Goal: Navigation & Orientation: Find specific page/section

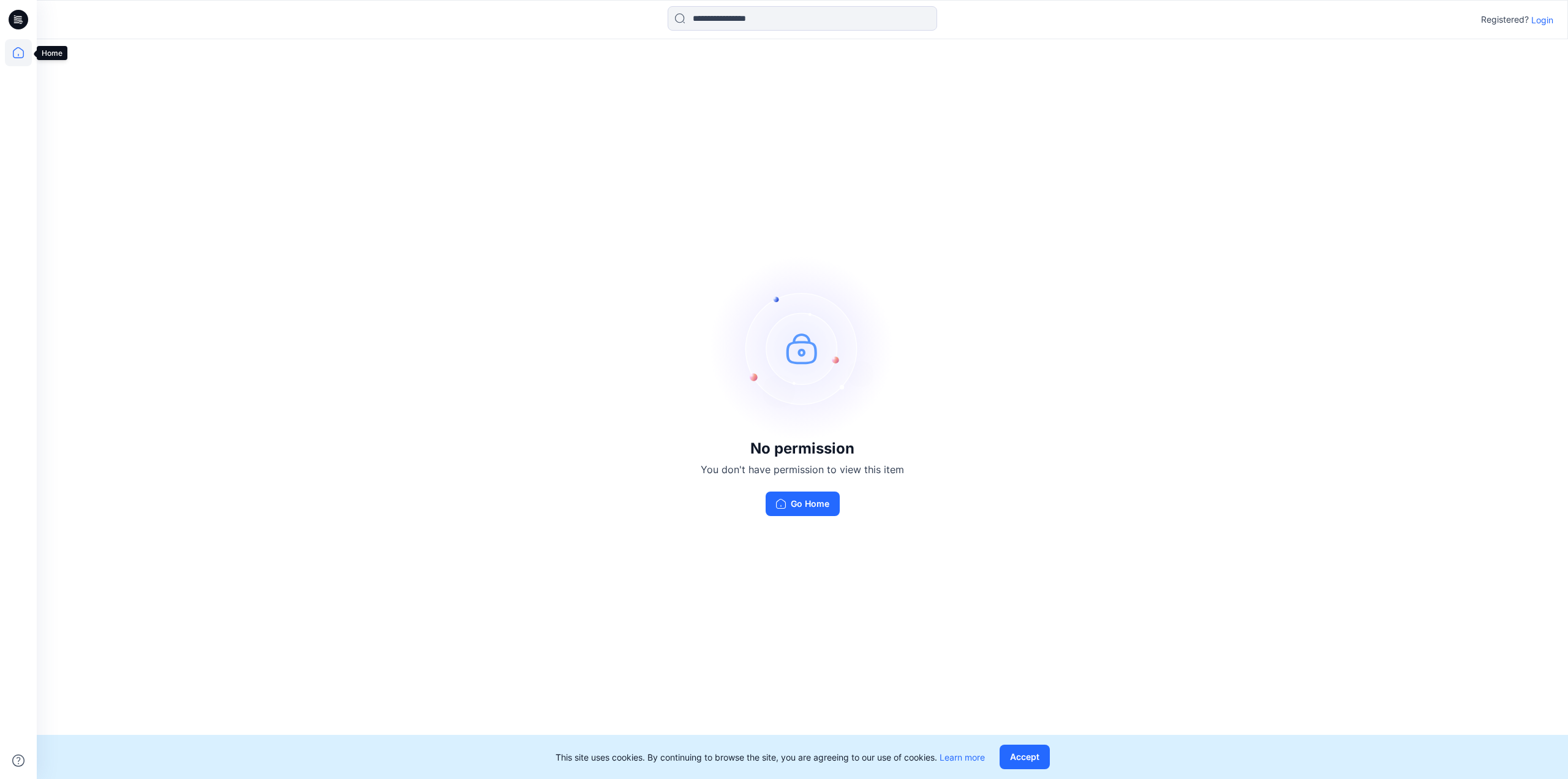
click at [22, 53] on icon at bounding box center [19, 53] width 27 height 27
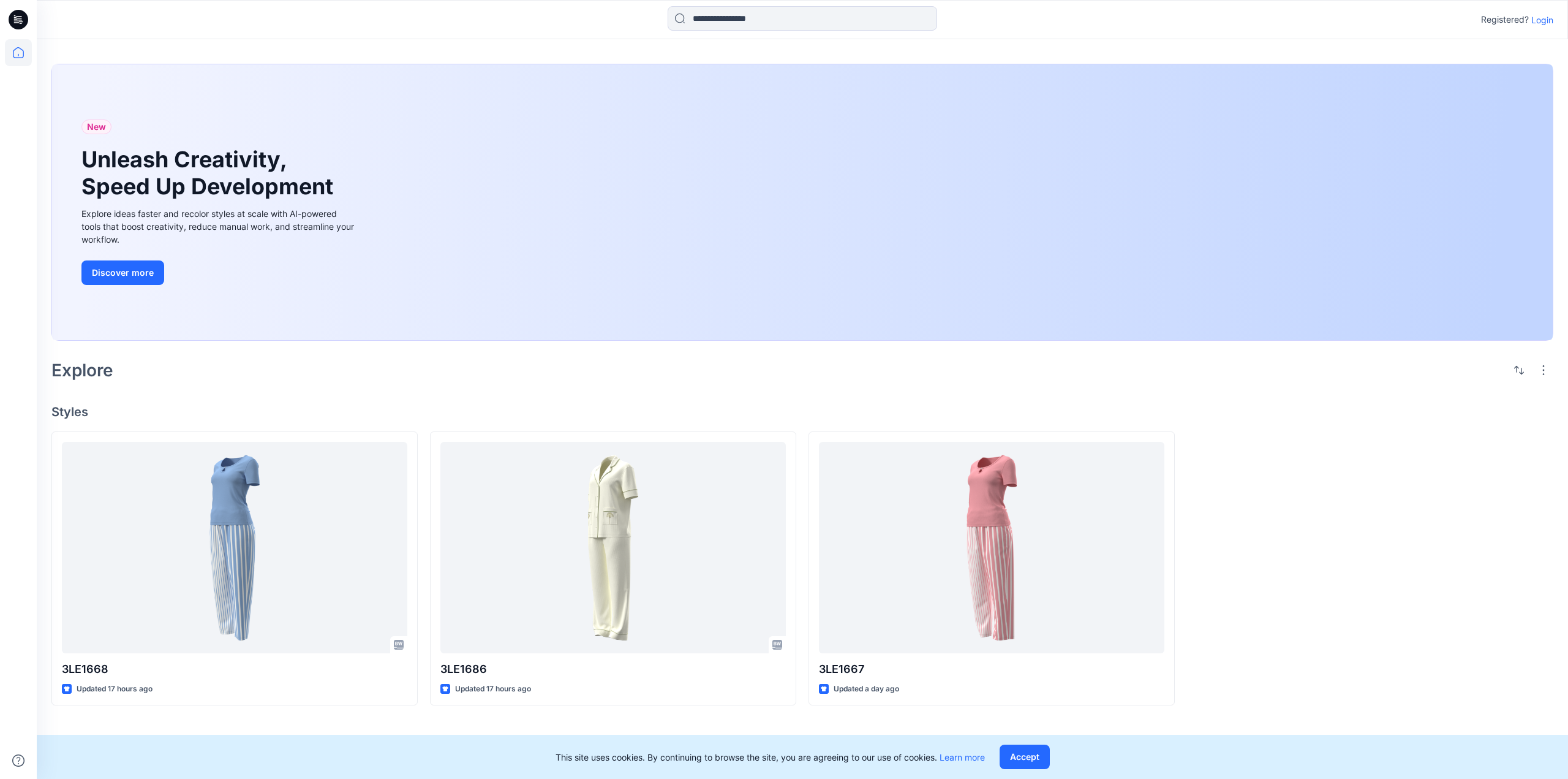
click at [1544, 25] on p "Login" at bounding box center [1543, 19] width 22 height 13
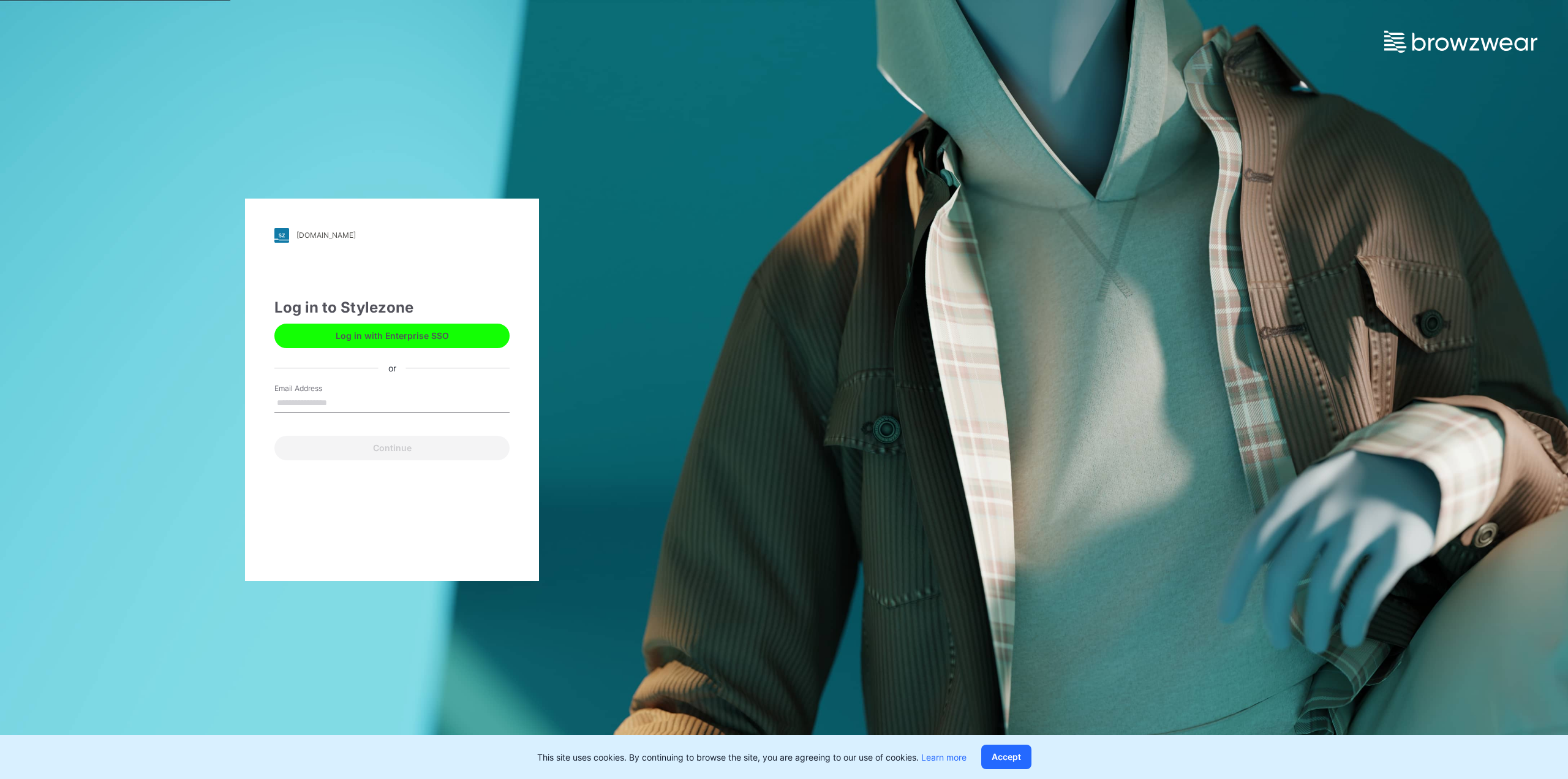
click at [346, 402] on input "Email Address" at bounding box center [392, 403] width 235 height 19
type input "**********"
click at [417, 452] on button "Continue" at bounding box center [392, 447] width 235 height 25
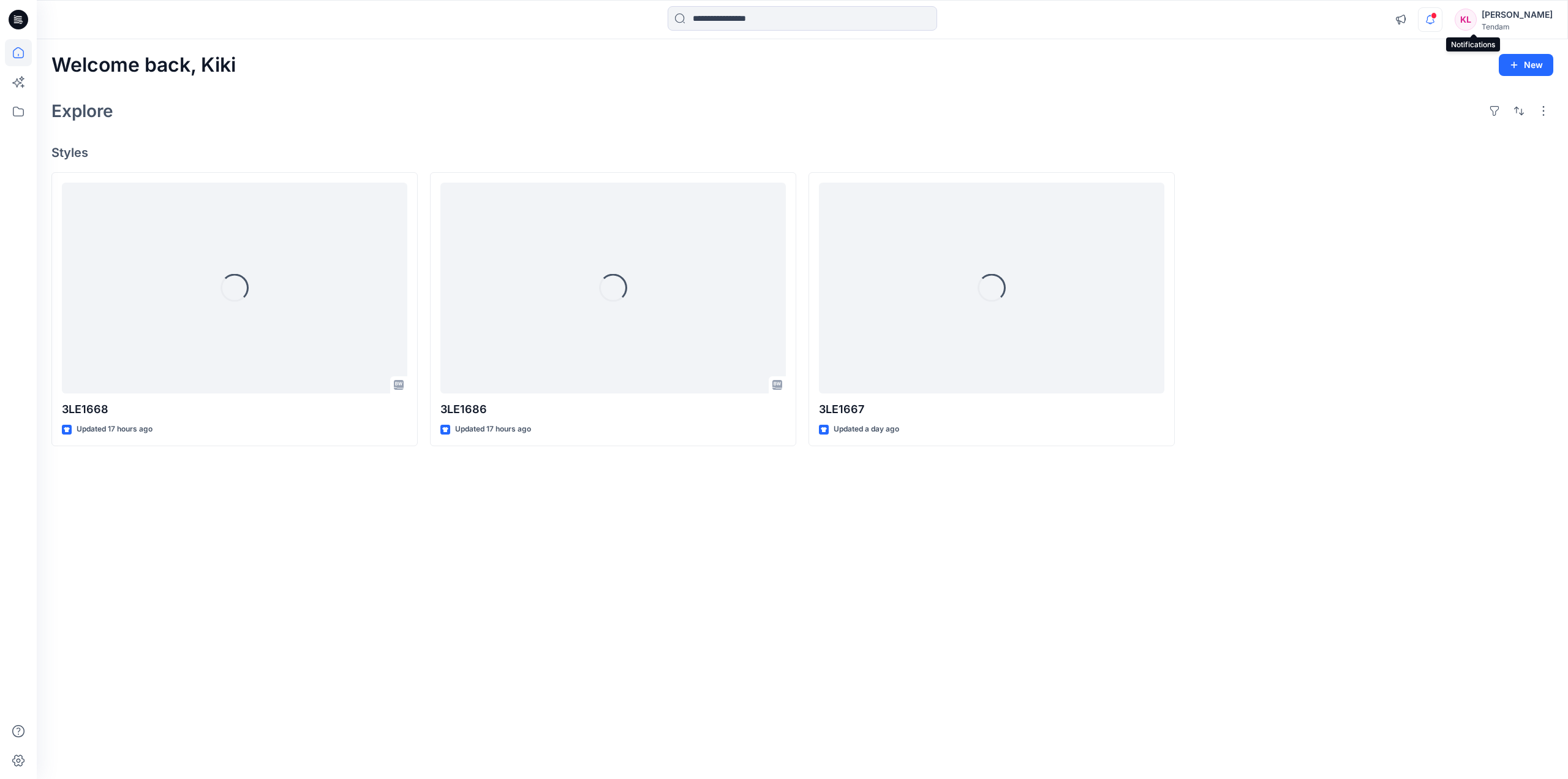
click at [1442, 21] on icon "button" at bounding box center [1430, 19] width 23 height 25
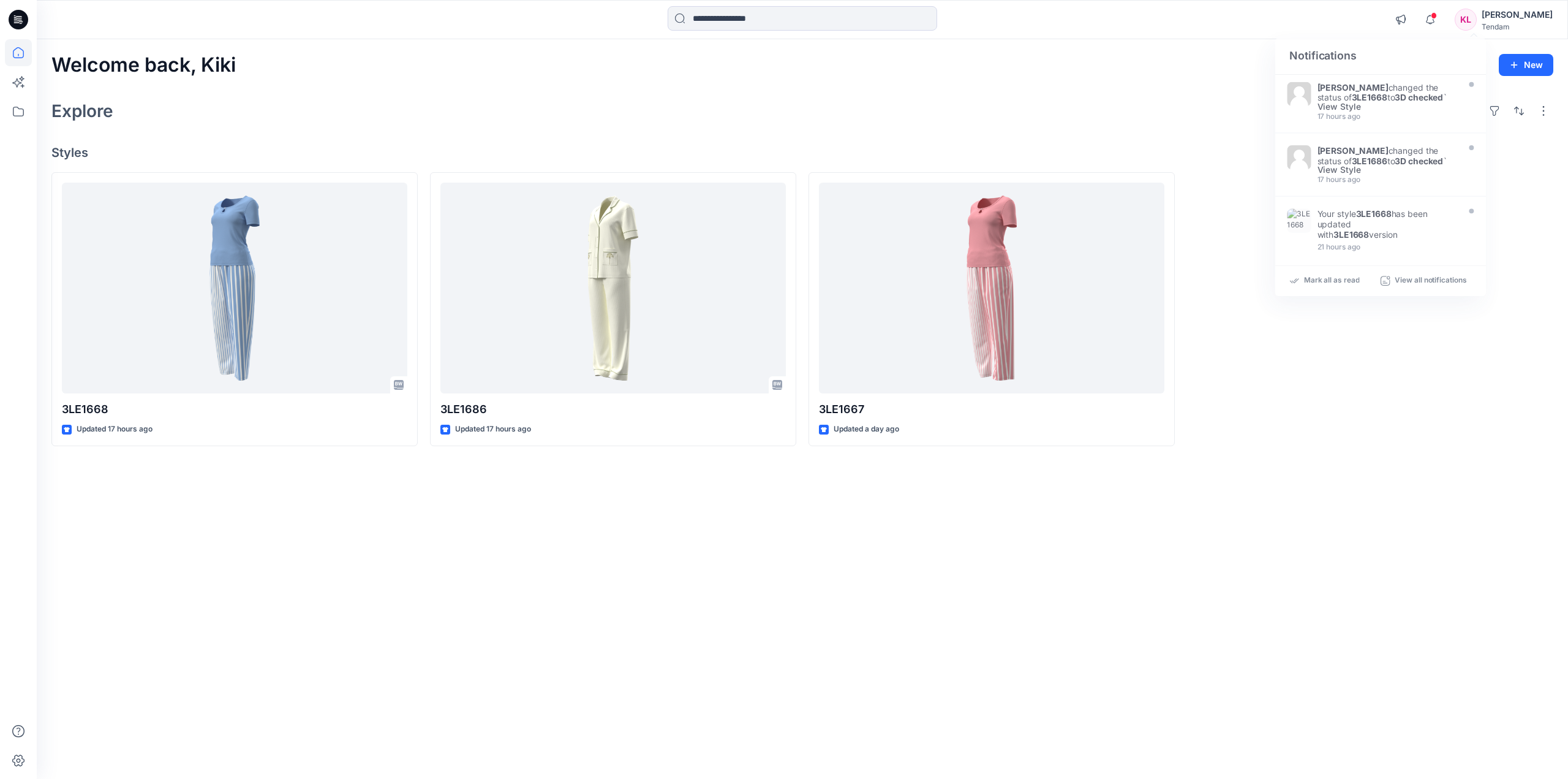
click at [615, 648] on div "Welcome back, [PERSON_NAME] New Explore Styles 3LE1668 Updated 17 hours ago 3LE…" at bounding box center [802, 409] width 1531 height 739
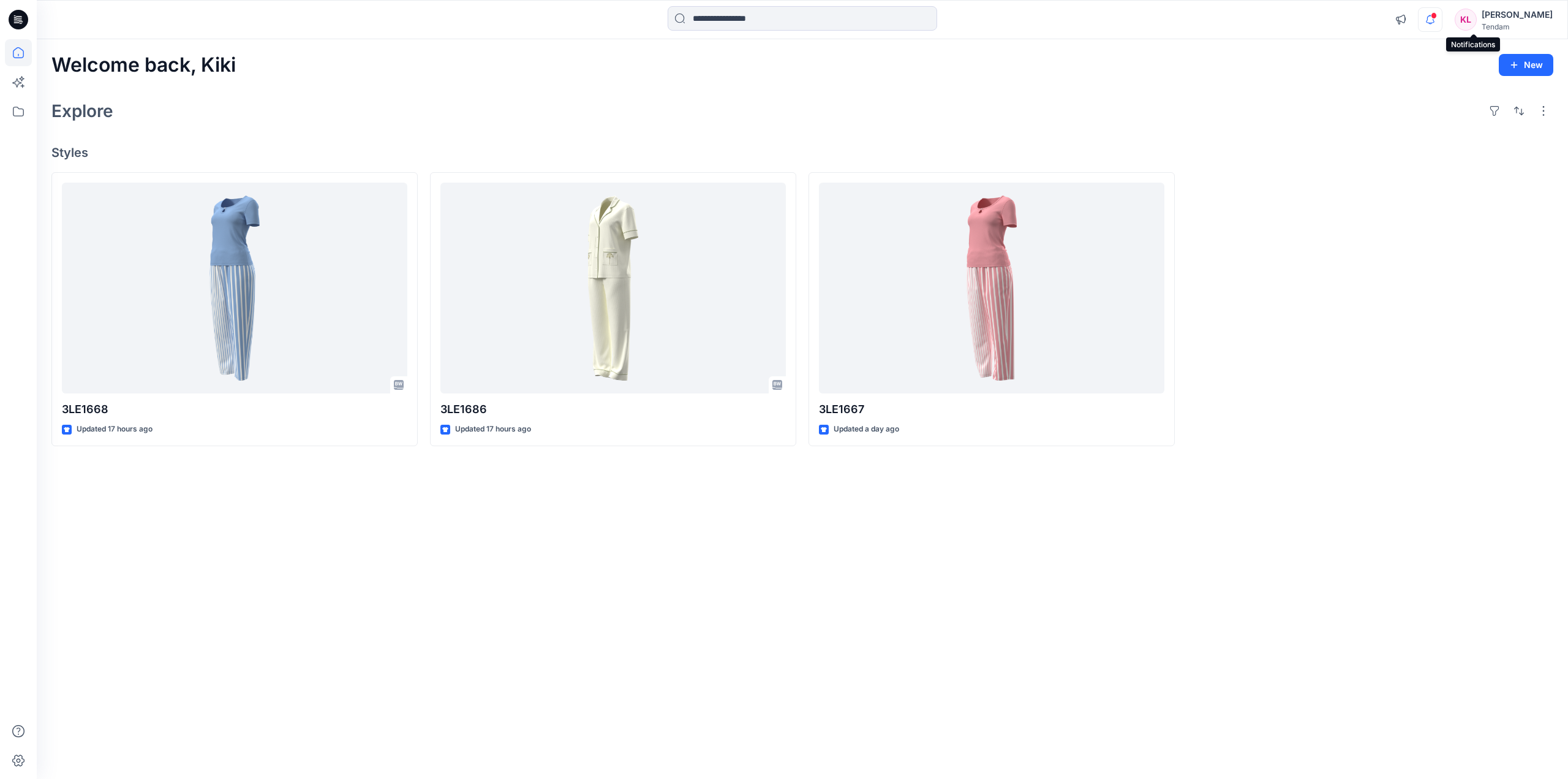
click at [1442, 25] on icon "button" at bounding box center [1430, 19] width 23 height 25
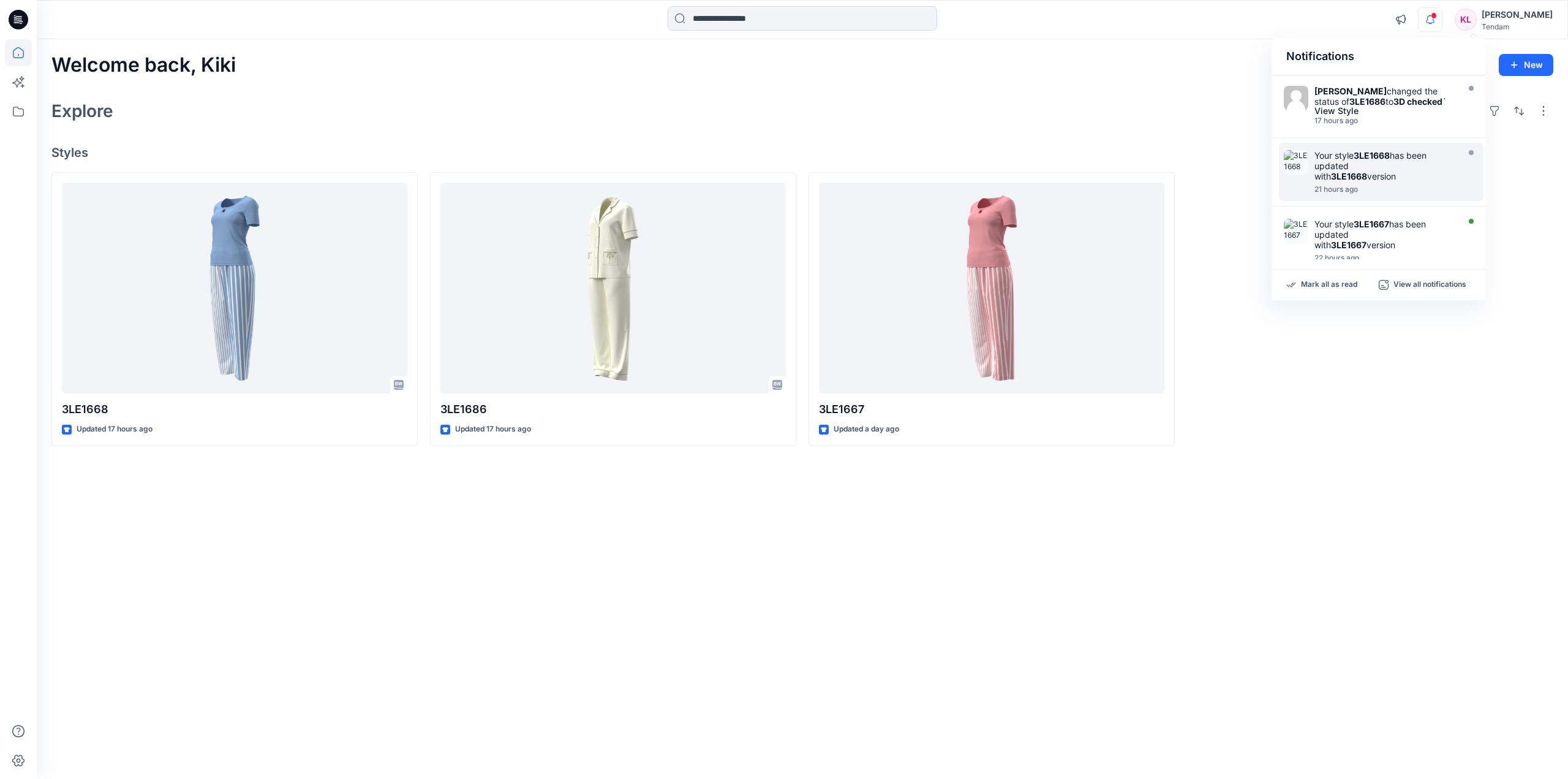
scroll to position [279, 0]
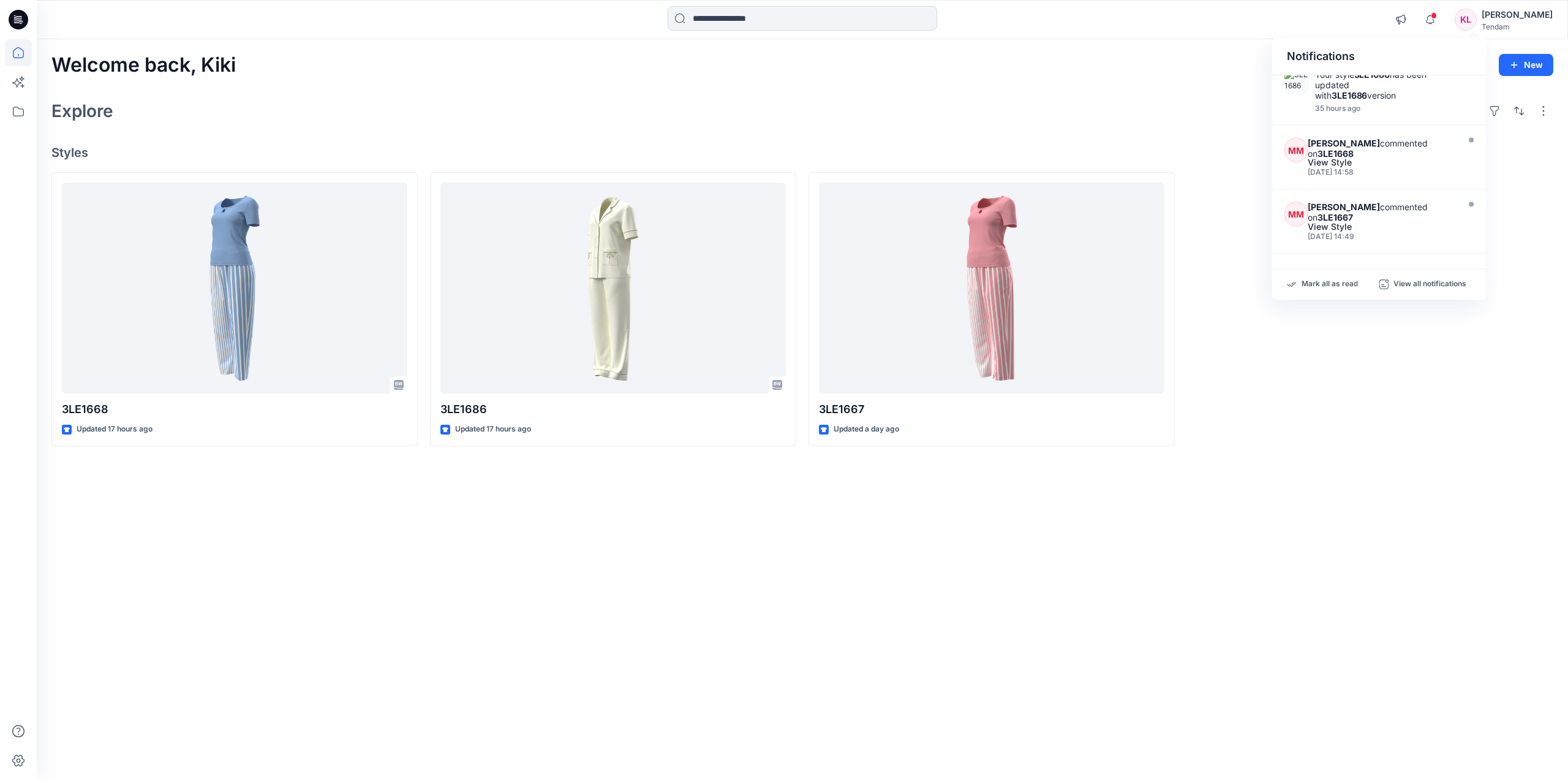
click at [1481, 538] on div "Welcome back, [PERSON_NAME] New Explore Styles 3LE1668 Updated 17 hours ago 3LE…" at bounding box center [802, 409] width 1531 height 739
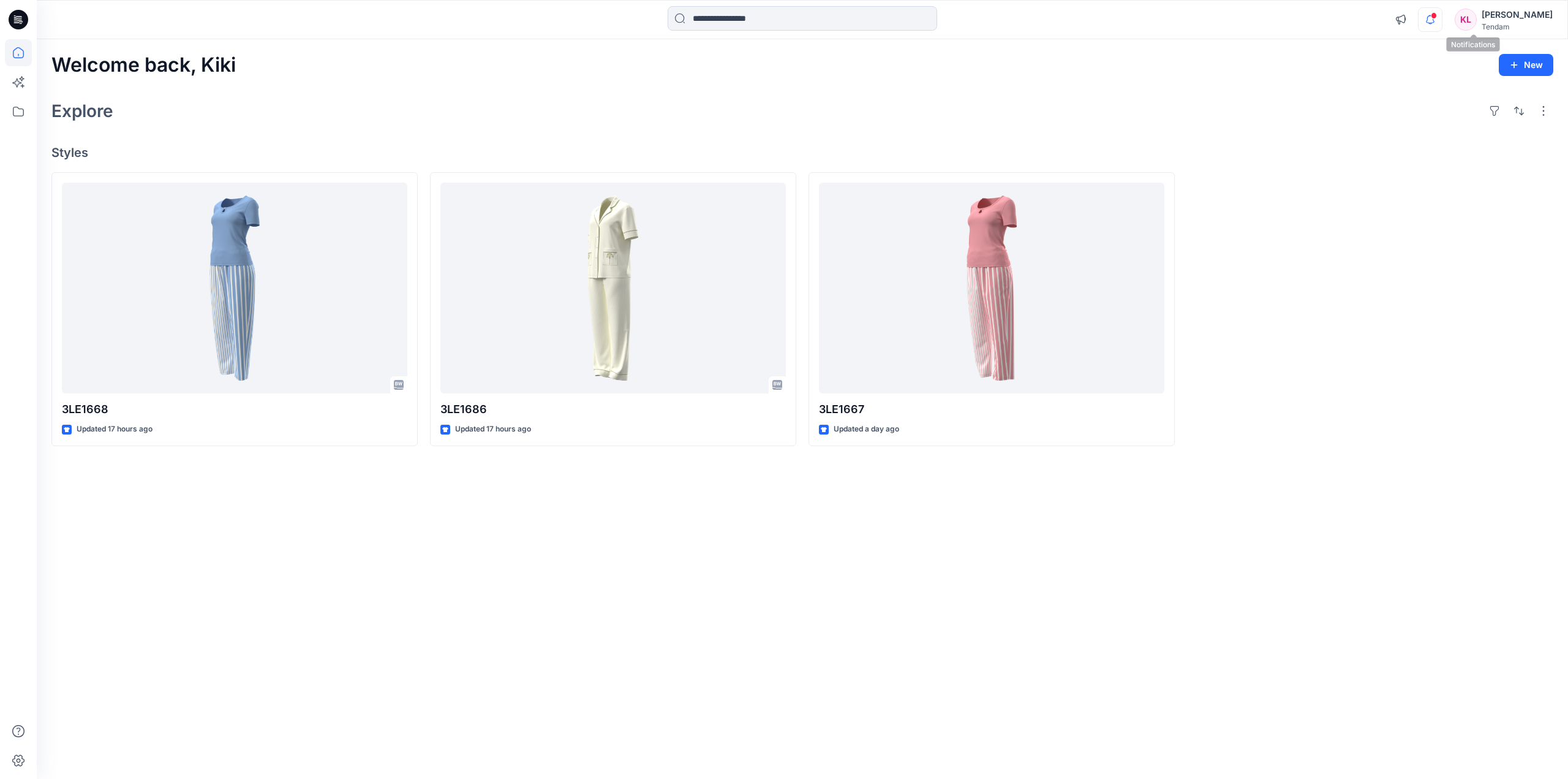
click at [1442, 20] on icon "button" at bounding box center [1430, 19] width 23 height 25
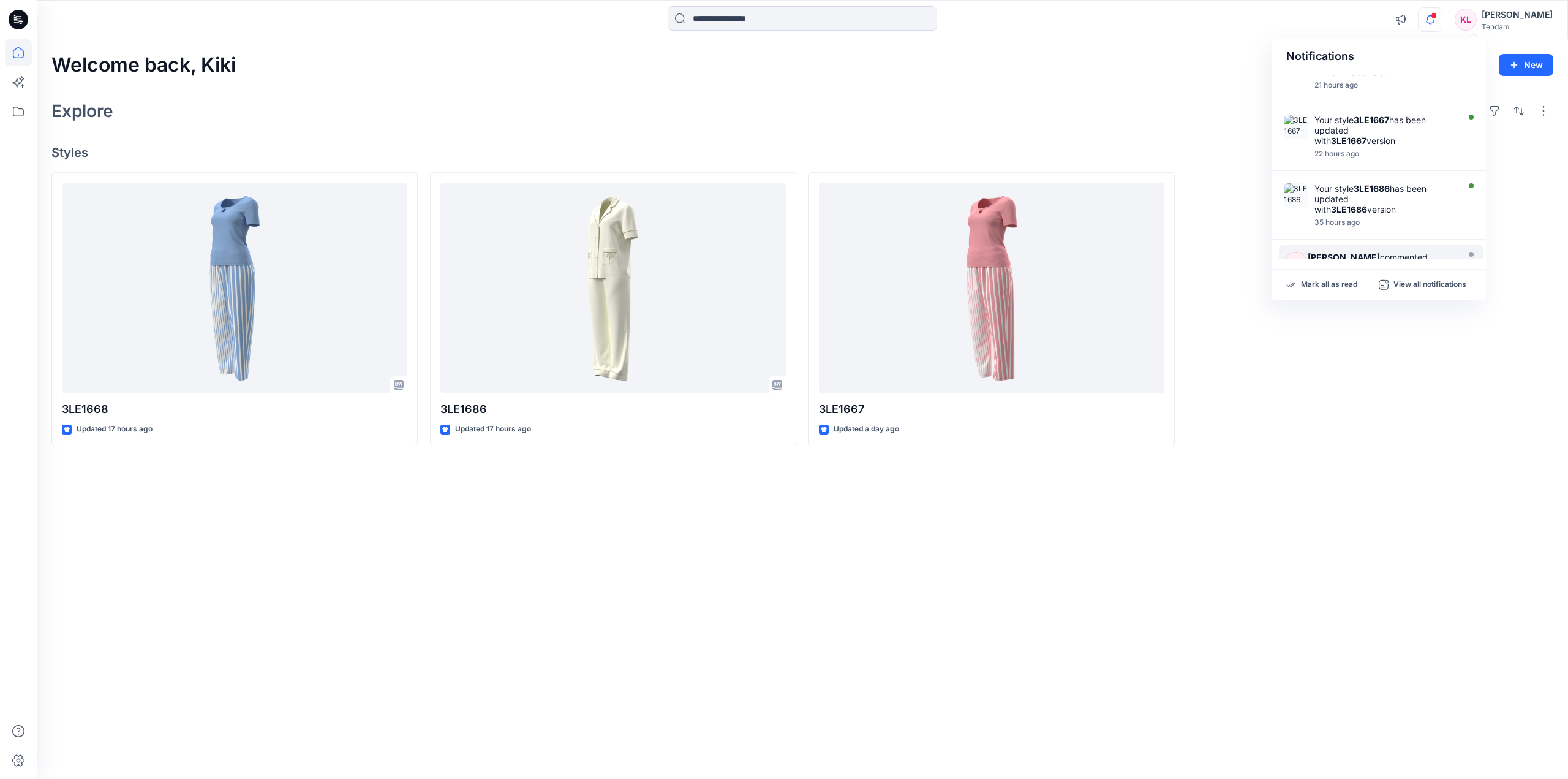
scroll to position [0, 0]
